Goal: Task Accomplishment & Management: Manage account settings

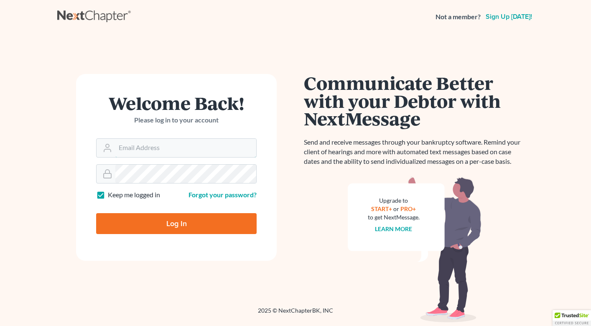
type input "[PERSON_NAME][EMAIL_ADDRESS][DOMAIN_NAME]"
click at [136, 223] on input "Log In" at bounding box center [176, 223] width 161 height 21
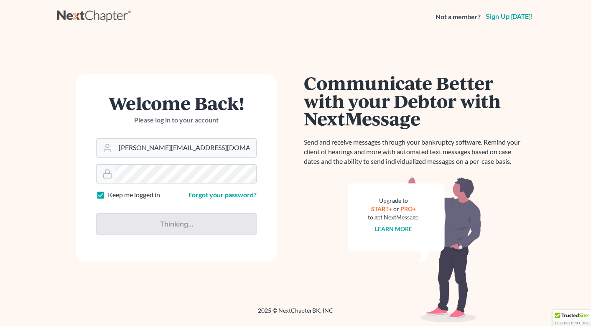
type input "Thinking..."
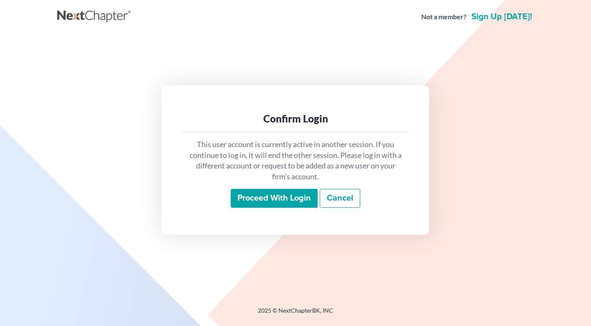
click at [285, 196] on input "Proceed with login" at bounding box center [274, 198] width 87 height 19
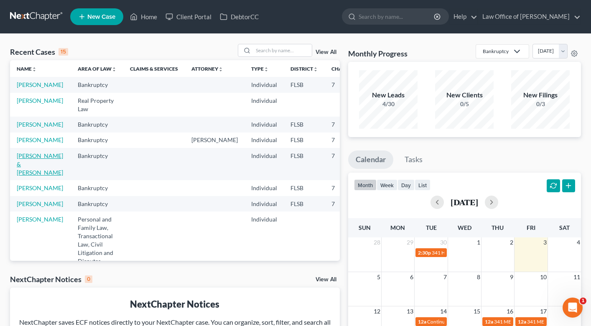
click at [33, 176] on link "[PERSON_NAME] & [PERSON_NAME]" at bounding box center [40, 164] width 46 height 24
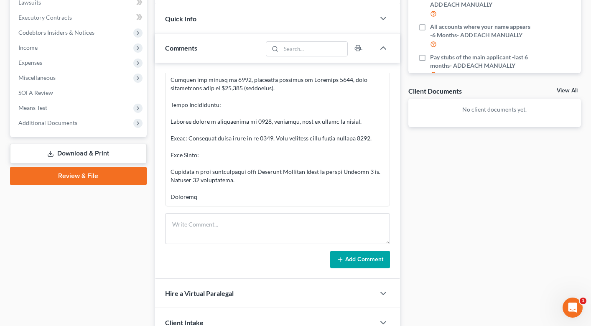
scroll to position [229, 0]
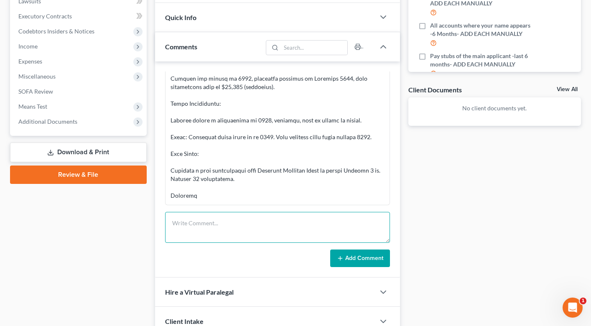
click at [212, 223] on textarea at bounding box center [277, 227] width 225 height 31
click at [220, 222] on textarea "called lead, left voie mail message" at bounding box center [277, 227] width 225 height 31
type textarea "called lead, left voice mail message"
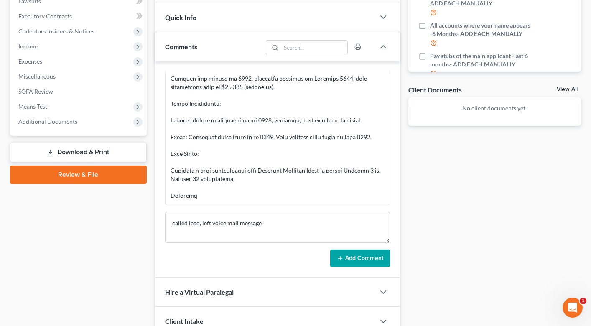
click at [354, 262] on button "Add Comment" at bounding box center [360, 259] width 60 height 18
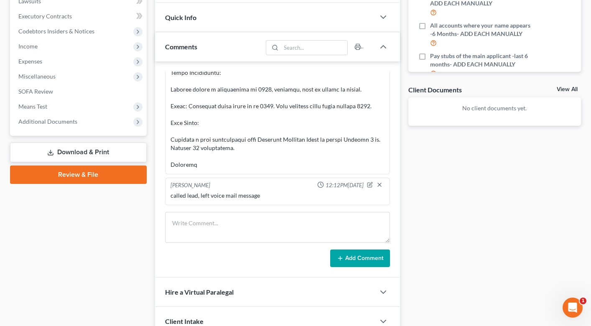
scroll to position [0, 0]
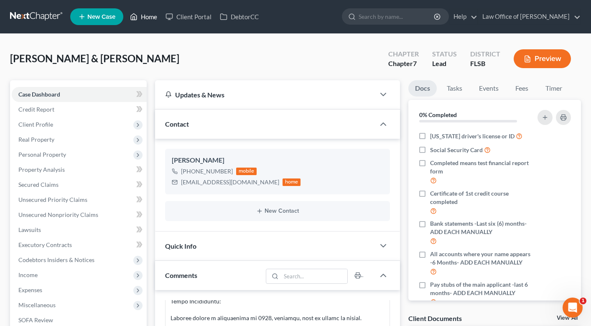
click at [152, 15] on link "Home" at bounding box center [144, 16] width 36 height 15
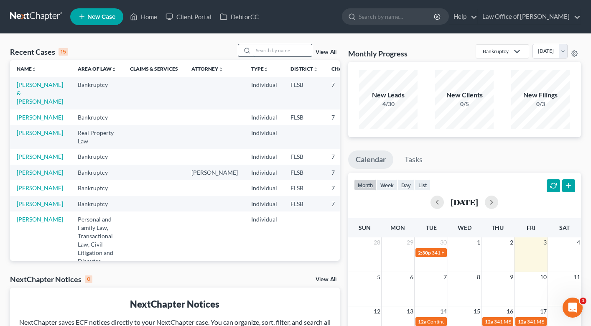
click at [272, 50] on input "search" at bounding box center [282, 50] width 59 height 12
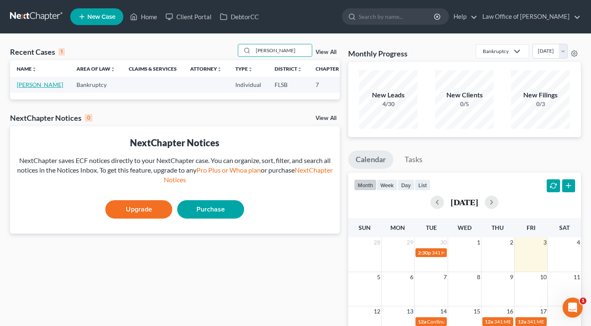
type input "[PERSON_NAME]"
click at [25, 87] on link "[PERSON_NAME]" at bounding box center [40, 84] width 46 height 7
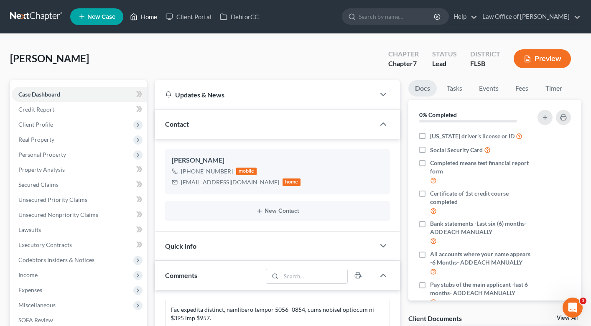
click at [148, 17] on link "Home" at bounding box center [144, 16] width 36 height 15
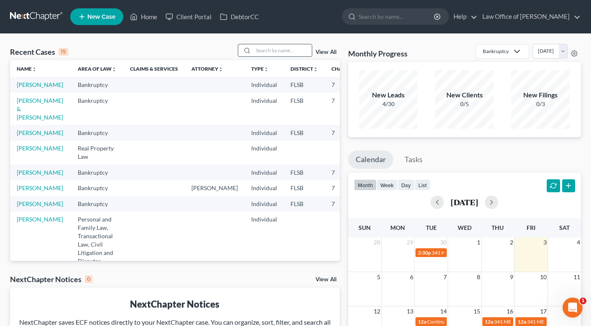
click at [276, 50] on input "search" at bounding box center [282, 50] width 59 height 12
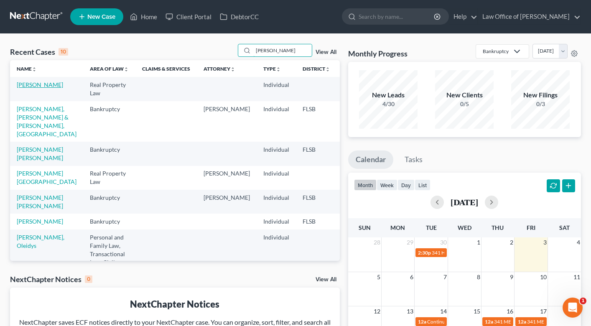
type input "[PERSON_NAME]"
click at [28, 82] on link "[PERSON_NAME]" at bounding box center [40, 84] width 46 height 7
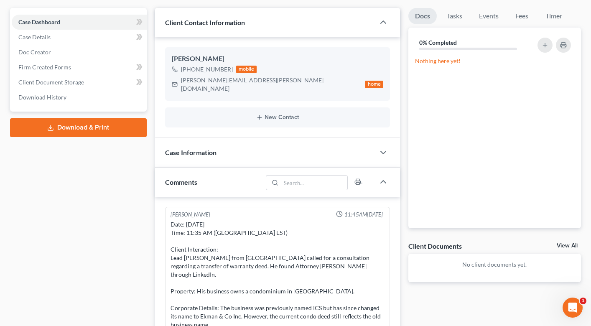
scroll to position [240, 0]
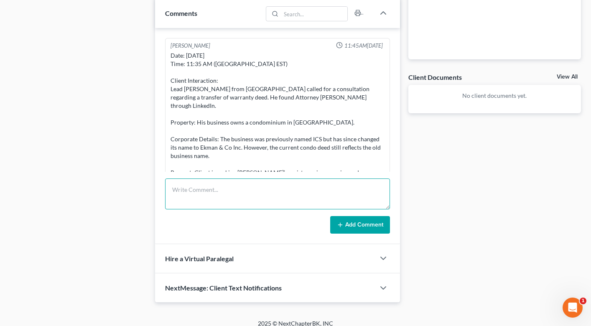
click at [220, 179] on textarea at bounding box center [277, 194] width 225 height 31
type textarea "called number twice and it sounds like a fax number- very painful for the ears."
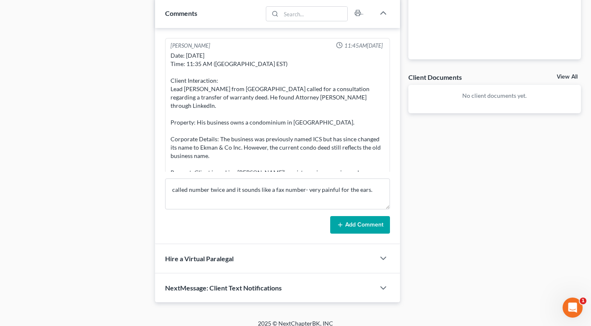
click at [368, 216] on button "Add Comment" at bounding box center [360, 225] width 60 height 18
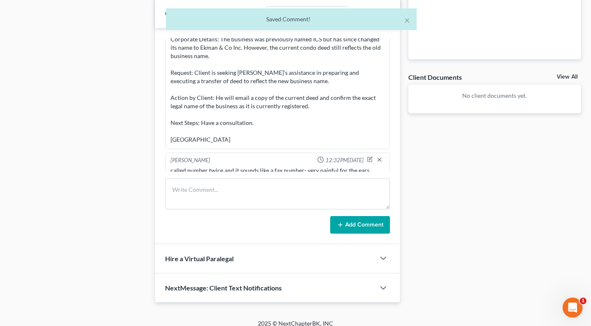
scroll to position [0, 0]
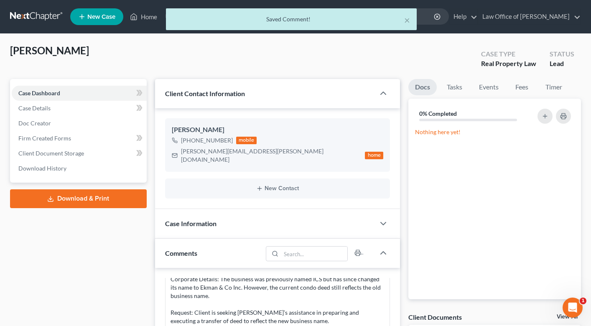
click at [153, 17] on div "× Saved Comment!" at bounding box center [291, 21] width 591 height 26
click at [144, 17] on div "× Saved Comment!" at bounding box center [291, 21] width 591 height 26
click at [407, 20] on button "×" at bounding box center [407, 20] width 6 height 10
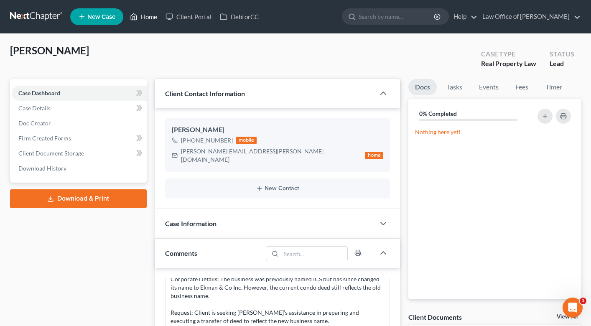
click at [152, 17] on link "Home" at bounding box center [144, 16] width 36 height 15
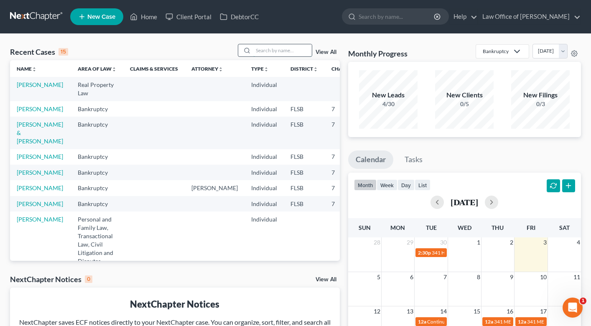
click at [258, 47] on input "search" at bounding box center [282, 50] width 59 height 12
type input "[PERSON_NAME]"
click at [31, 160] on link "[PERSON_NAME]" at bounding box center [40, 156] width 46 height 7
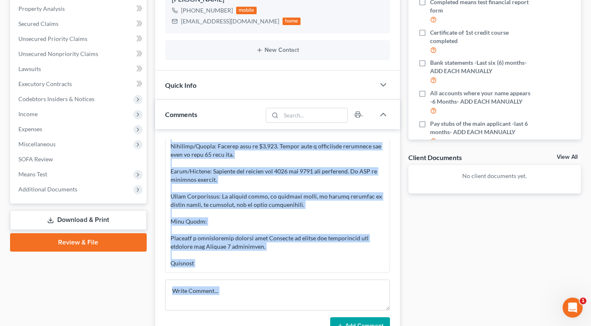
scroll to position [162, 0]
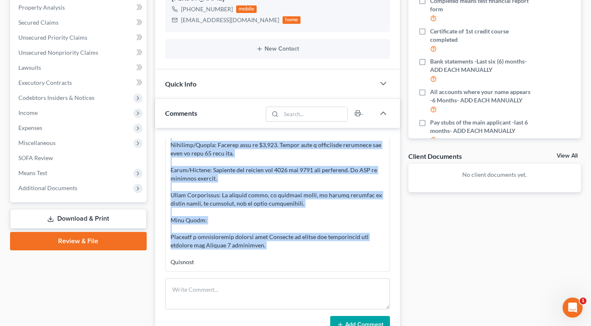
drag, startPoint x: 171, startPoint y: 195, endPoint x: 255, endPoint y: 250, distance: 100.6
click at [255, 250] on div at bounding box center [278, 140] width 214 height 251
copy div "Lead [PERSON_NAME] from [GEOGRAPHIC_DATA] called for a bankruptcy consultation …"
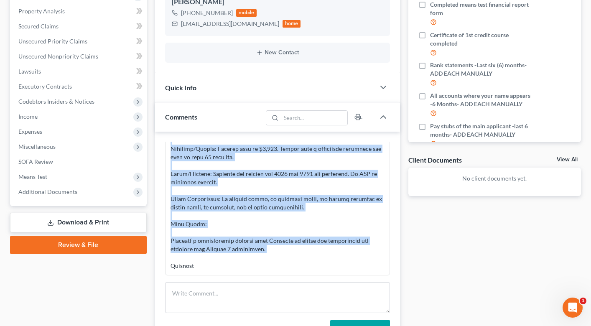
scroll to position [233, 0]
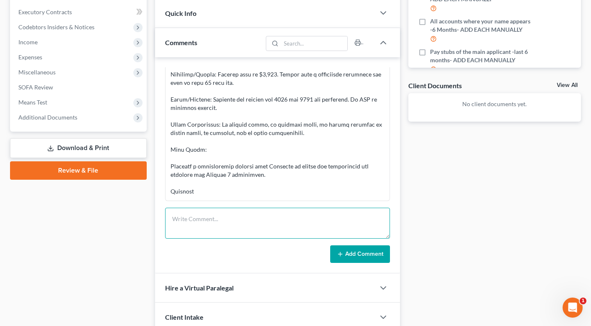
click at [207, 218] on textarea at bounding box center [277, 223] width 225 height 31
type textarea "called lead, left message."
click at [353, 258] on button "Add Comment" at bounding box center [360, 255] width 60 height 18
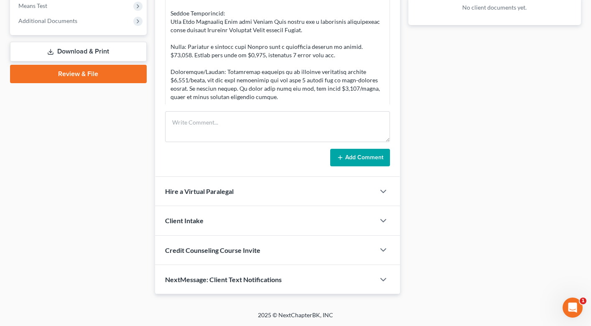
scroll to position [0, 0]
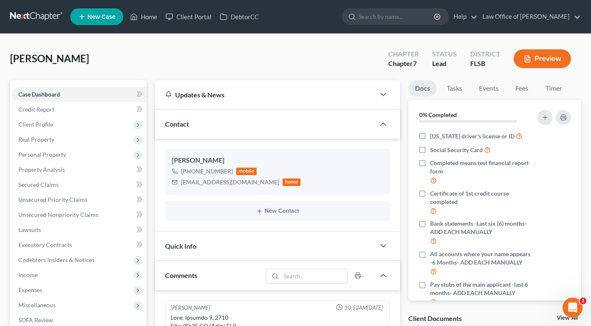
click at [148, 7] on ul "New Case Home Client Portal DebtorCC - No Result - See all results Or Press Ent…" at bounding box center [325, 17] width 511 height 22
click at [146, 20] on link "Home" at bounding box center [144, 16] width 36 height 15
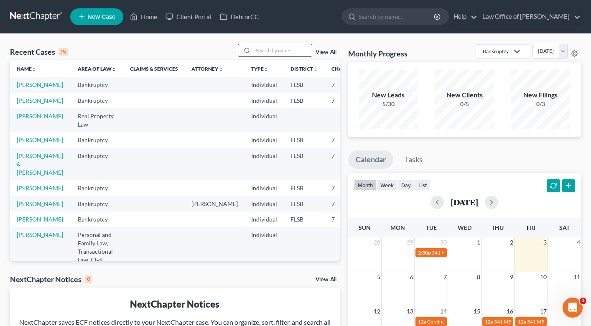
click at [264, 49] on input "search" at bounding box center [282, 50] width 59 height 12
type input "[PERSON_NAME]"
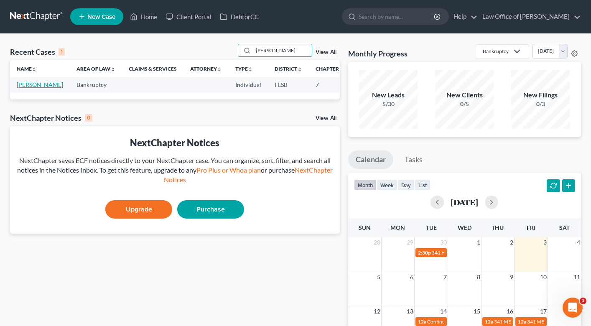
click at [28, 88] on link "[PERSON_NAME]" at bounding box center [40, 84] width 46 height 7
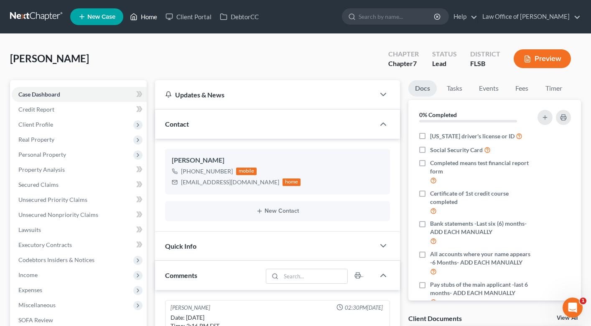
click at [146, 15] on link "Home" at bounding box center [144, 16] width 36 height 15
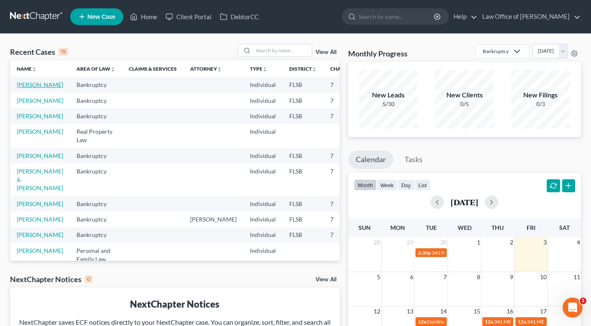
click at [24, 88] on link "[PERSON_NAME]" at bounding box center [40, 84] width 46 height 7
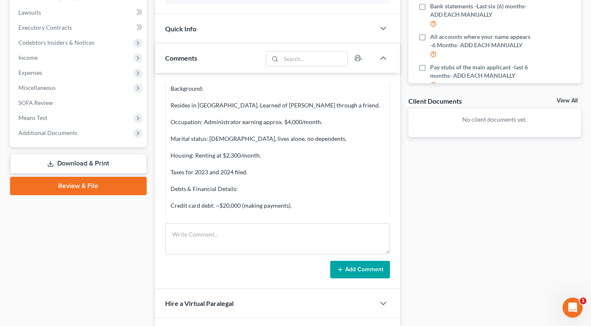
scroll to position [60, 0]
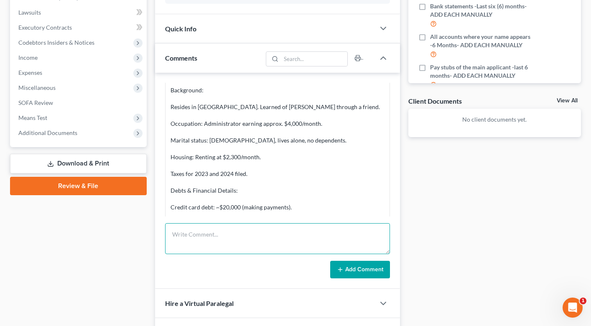
click at [269, 234] on textarea at bounding box center [277, 238] width 225 height 31
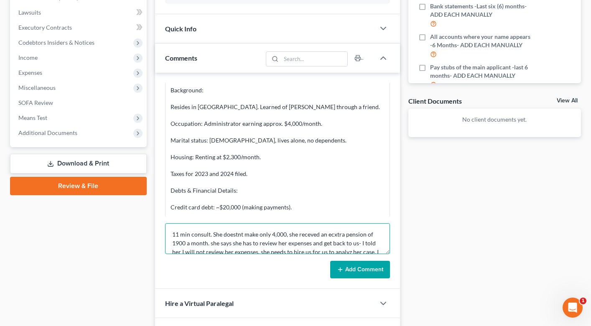
scroll to position [1, 0]
click at [235, 233] on textarea "11 min consult. She doestnt make only 4,000, she receved an ecxtra pension of 1…" at bounding box center [277, 238] width 225 height 31
click at [311, 234] on textarea "11 min consult. She does not make only 4,000, she receved an ecxtra pension of …" at bounding box center [277, 238] width 225 height 31
click at [337, 234] on textarea "11 min consult. She does not make only 4,000, she received an ecxtra pension of…" at bounding box center [277, 238] width 225 height 31
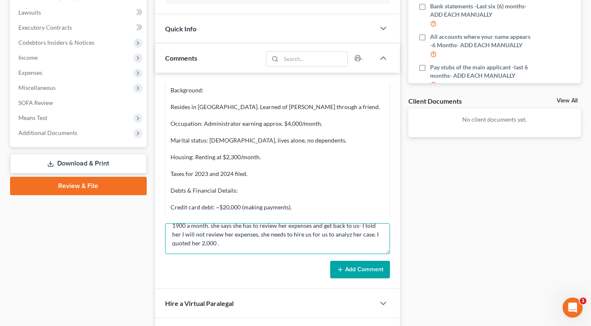
click at [348, 236] on textarea "11 min consult. She does not make only 4,000, she received an extra pension of …" at bounding box center [277, 238] width 225 height 31
type textarea "11 min consult. She does not make only 4,000, she received an extra pension of …"
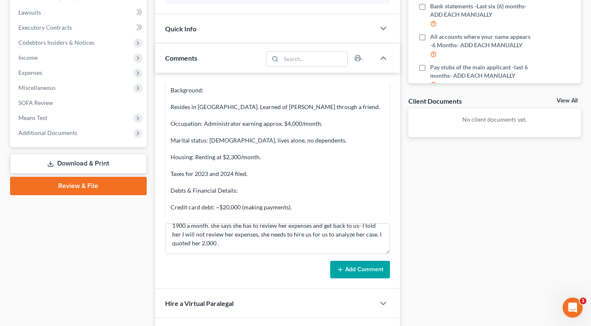
click at [360, 273] on button "Add Comment" at bounding box center [360, 270] width 60 height 18
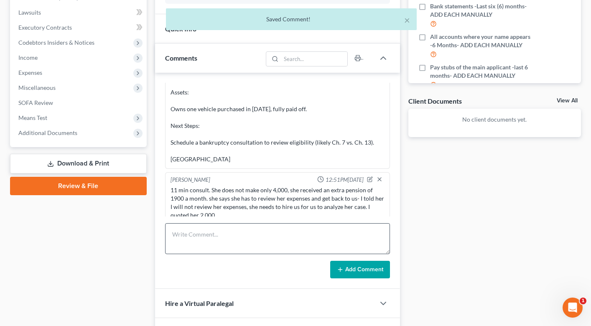
scroll to position [0, 0]
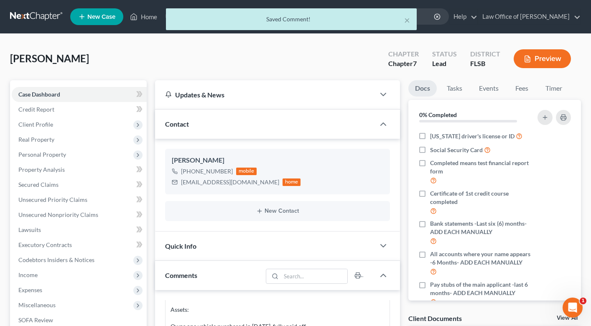
click at [148, 19] on div "× Saved Comment!" at bounding box center [291, 21] width 591 height 26
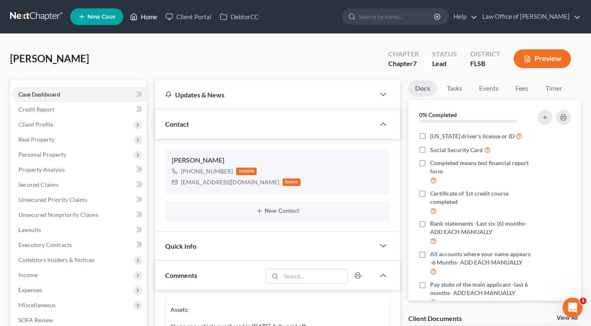
click at [148, 17] on link "Home" at bounding box center [144, 16] width 36 height 15
